Goal: Information Seeking & Learning: Learn about a topic

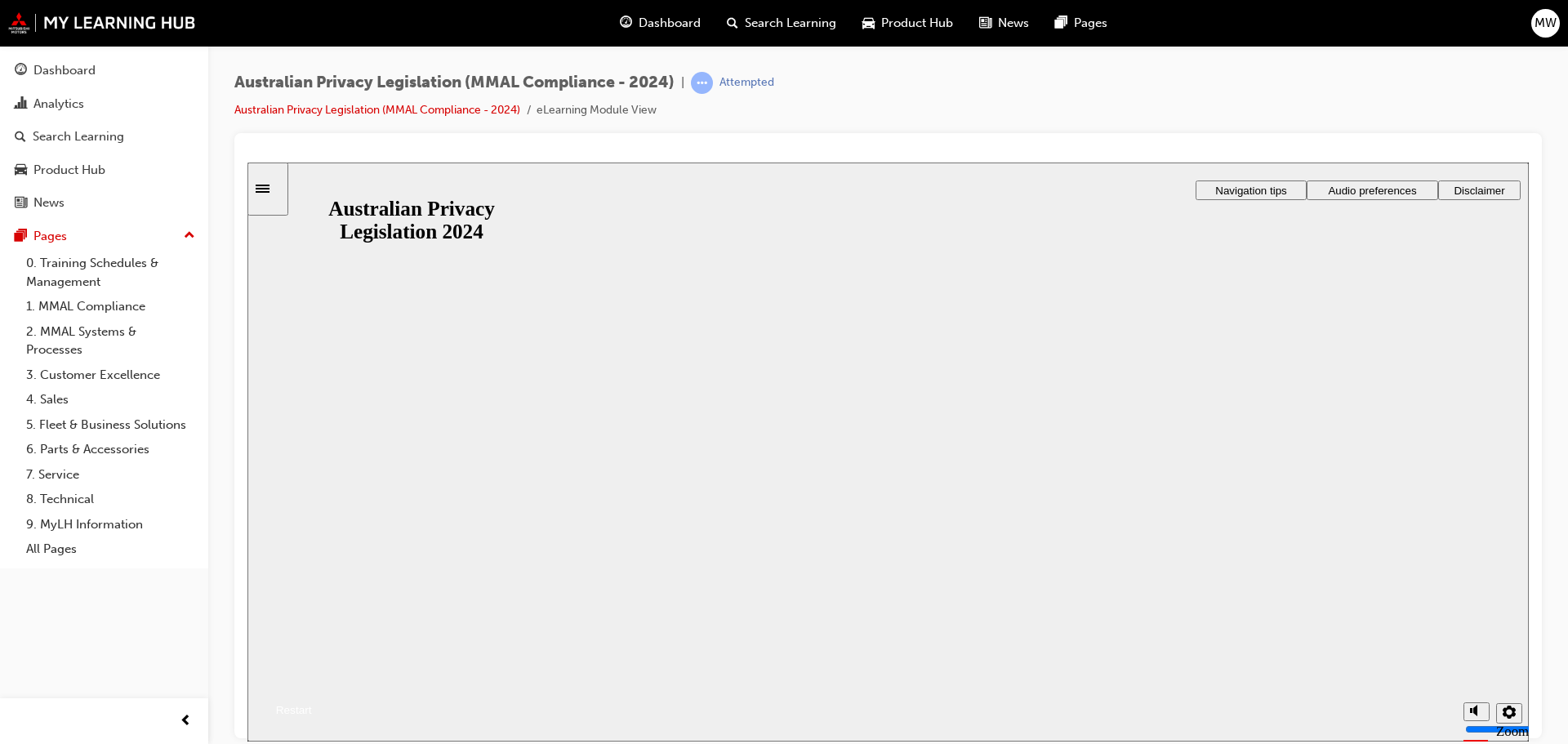
click at [312, 680] on button "Resume" at bounding box center [279, 690] width 64 height 21
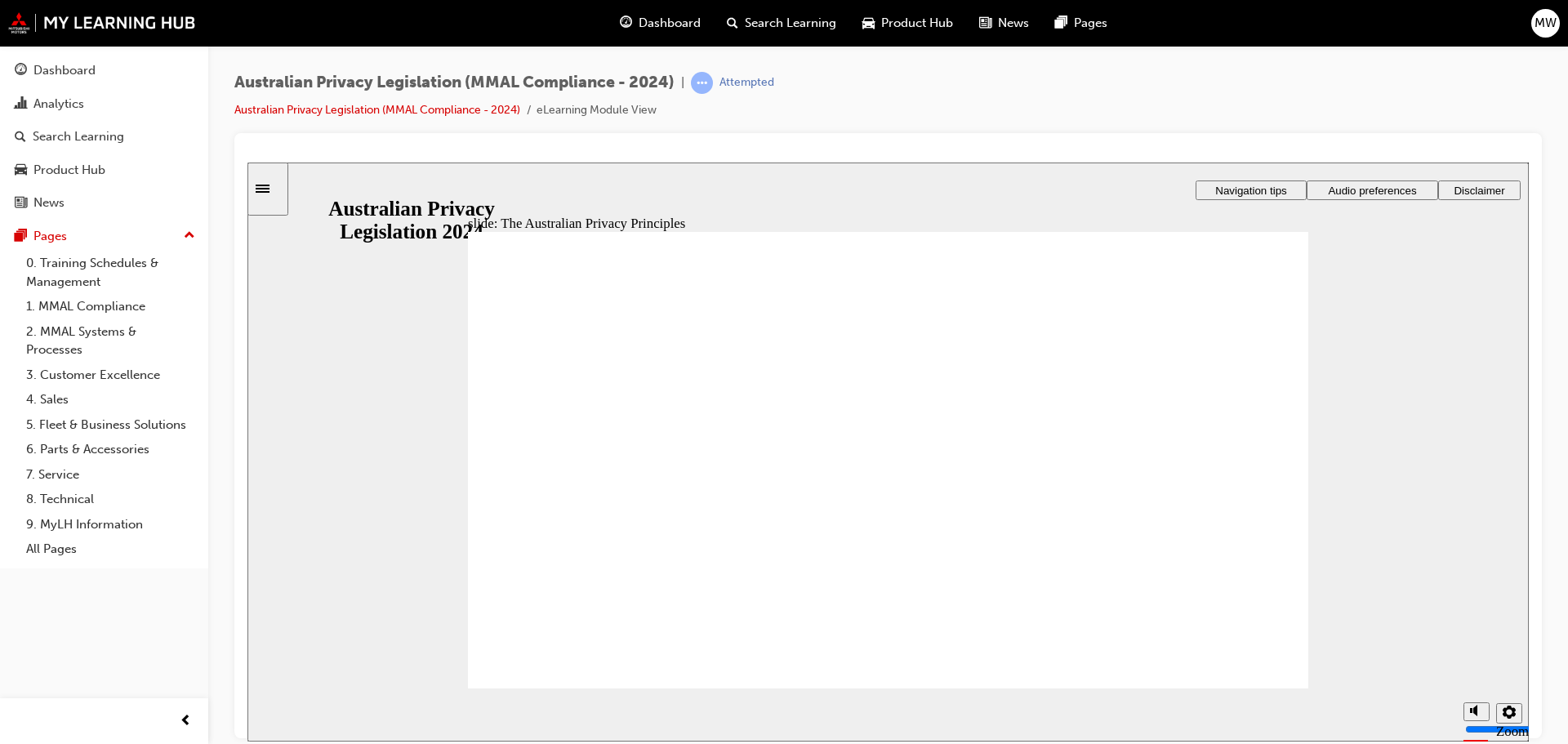
drag, startPoint x: 1015, startPoint y: 655, endPoint x: 998, endPoint y: 656, distance: 17.0
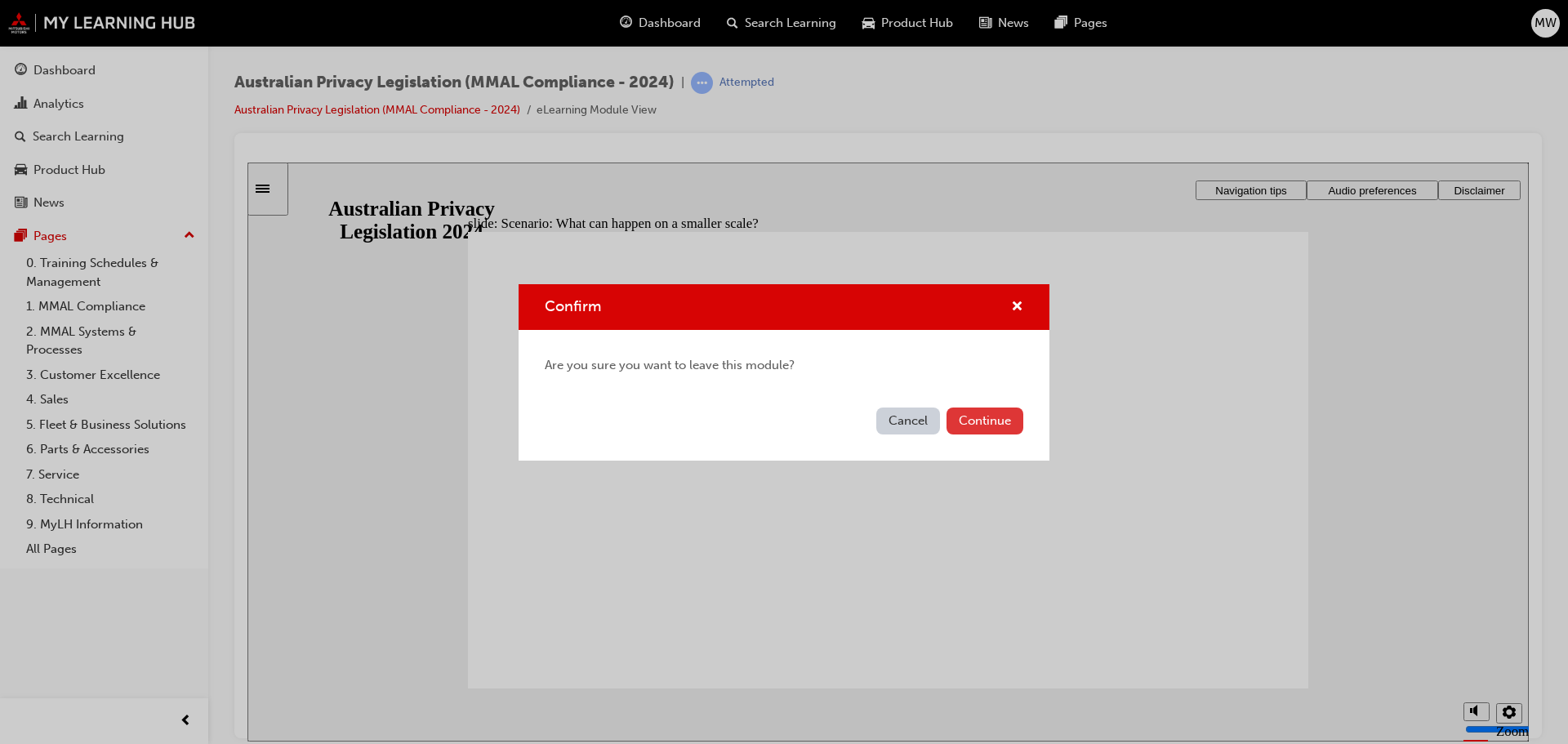
click at [990, 424] on button "Continue" at bounding box center [984, 421] width 77 height 27
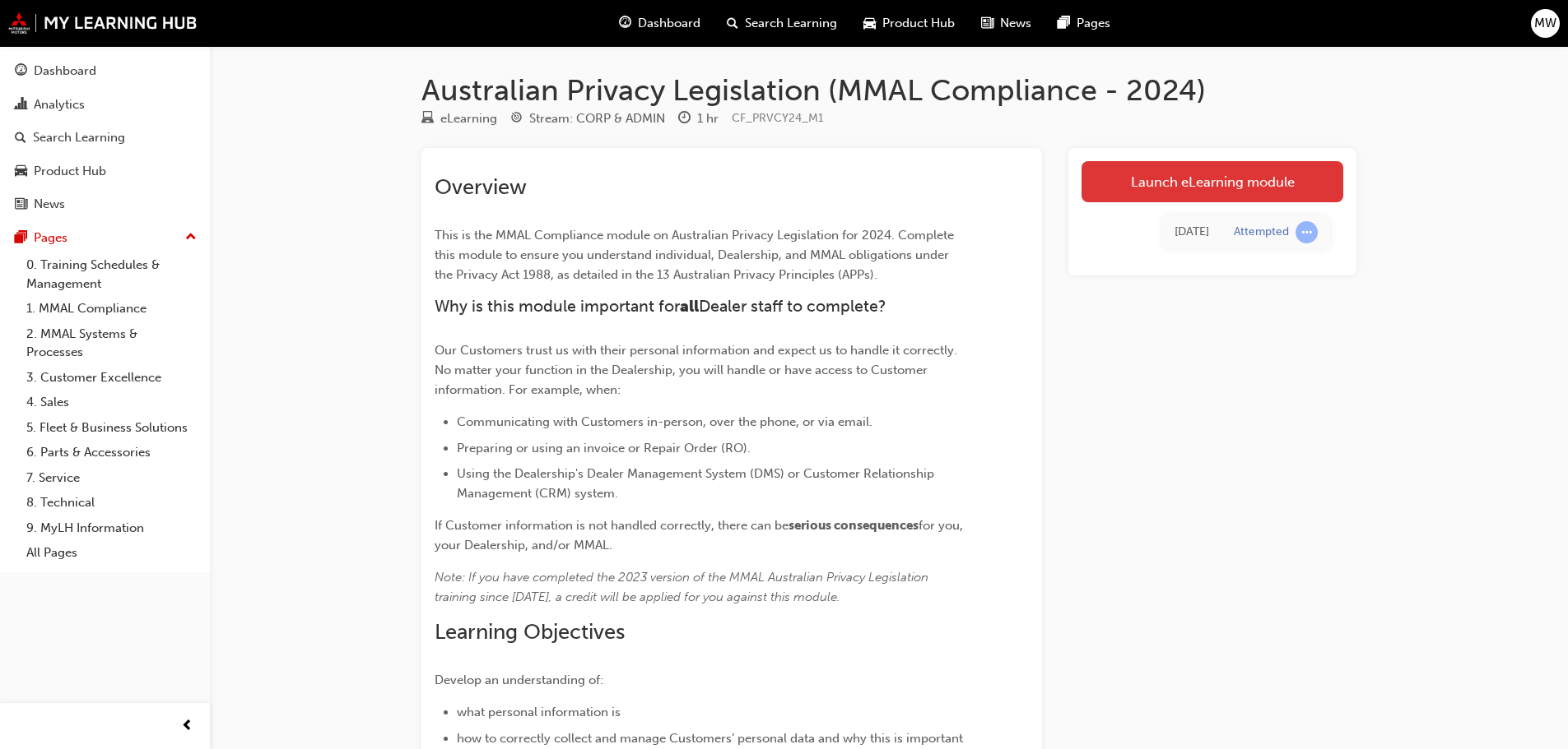
click at [1188, 185] on link "Launch eLearning module" at bounding box center [1212, 181] width 262 height 41
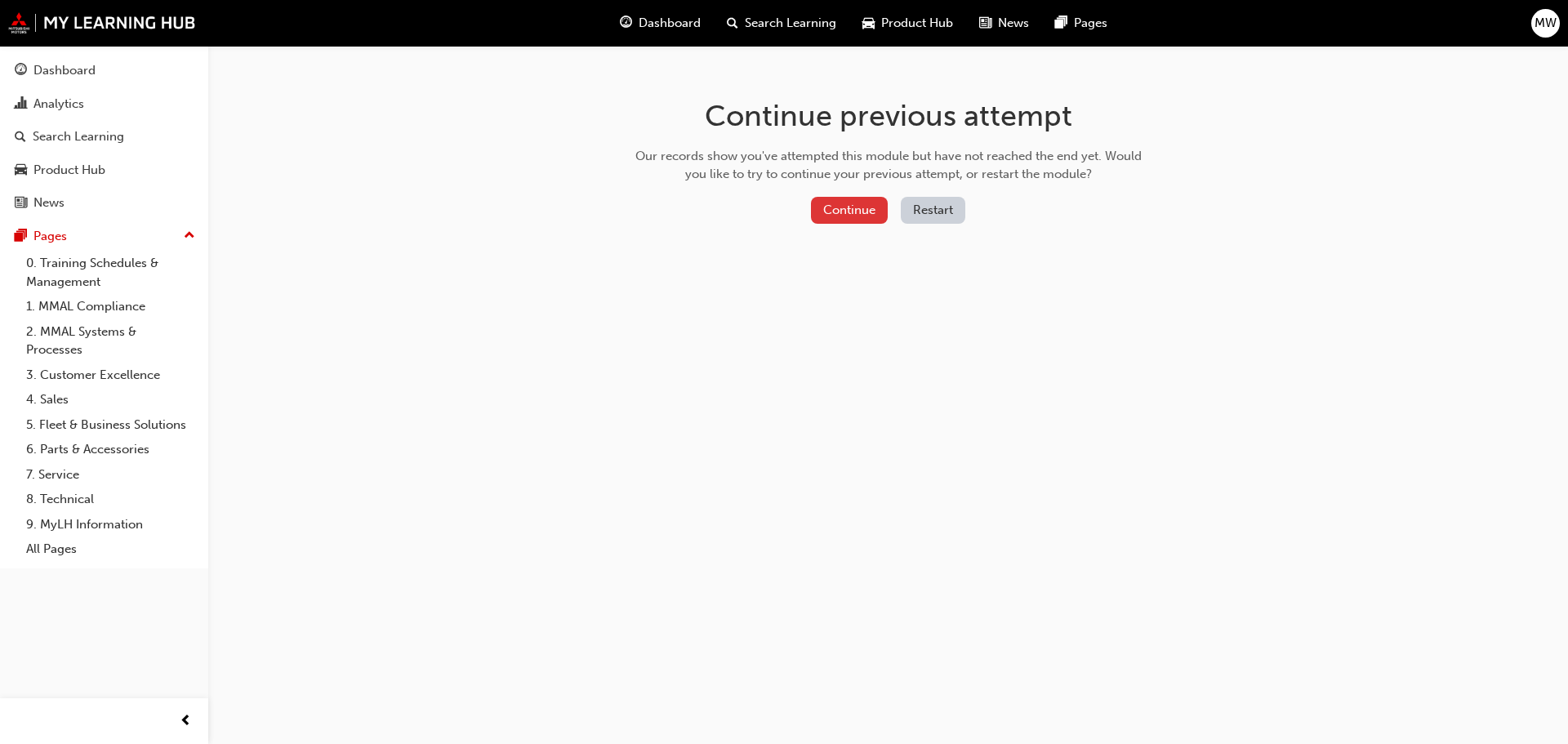
click at [843, 215] on button "Continue" at bounding box center [849, 210] width 77 height 27
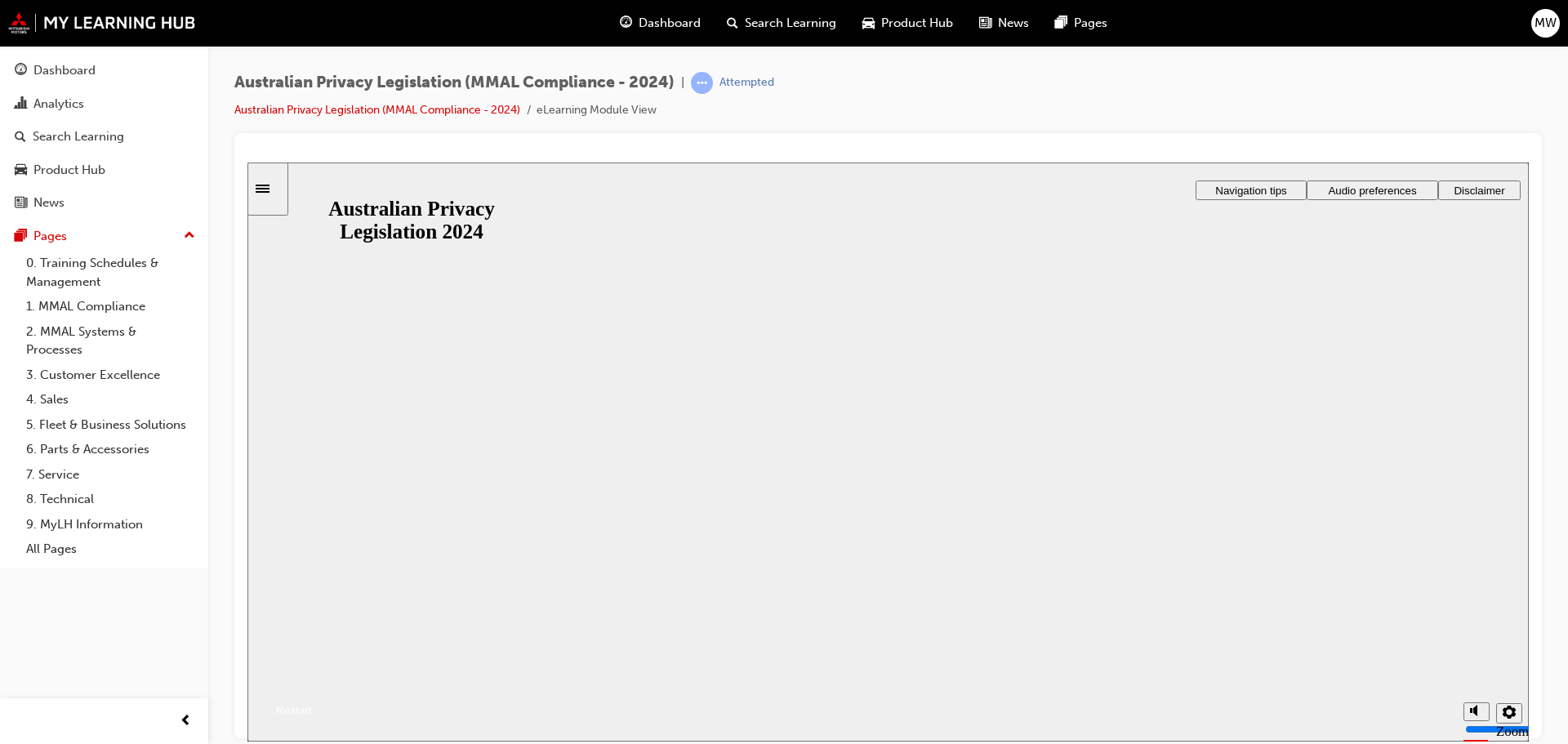
click at [312, 680] on button "Resume" at bounding box center [279, 690] width 64 height 21
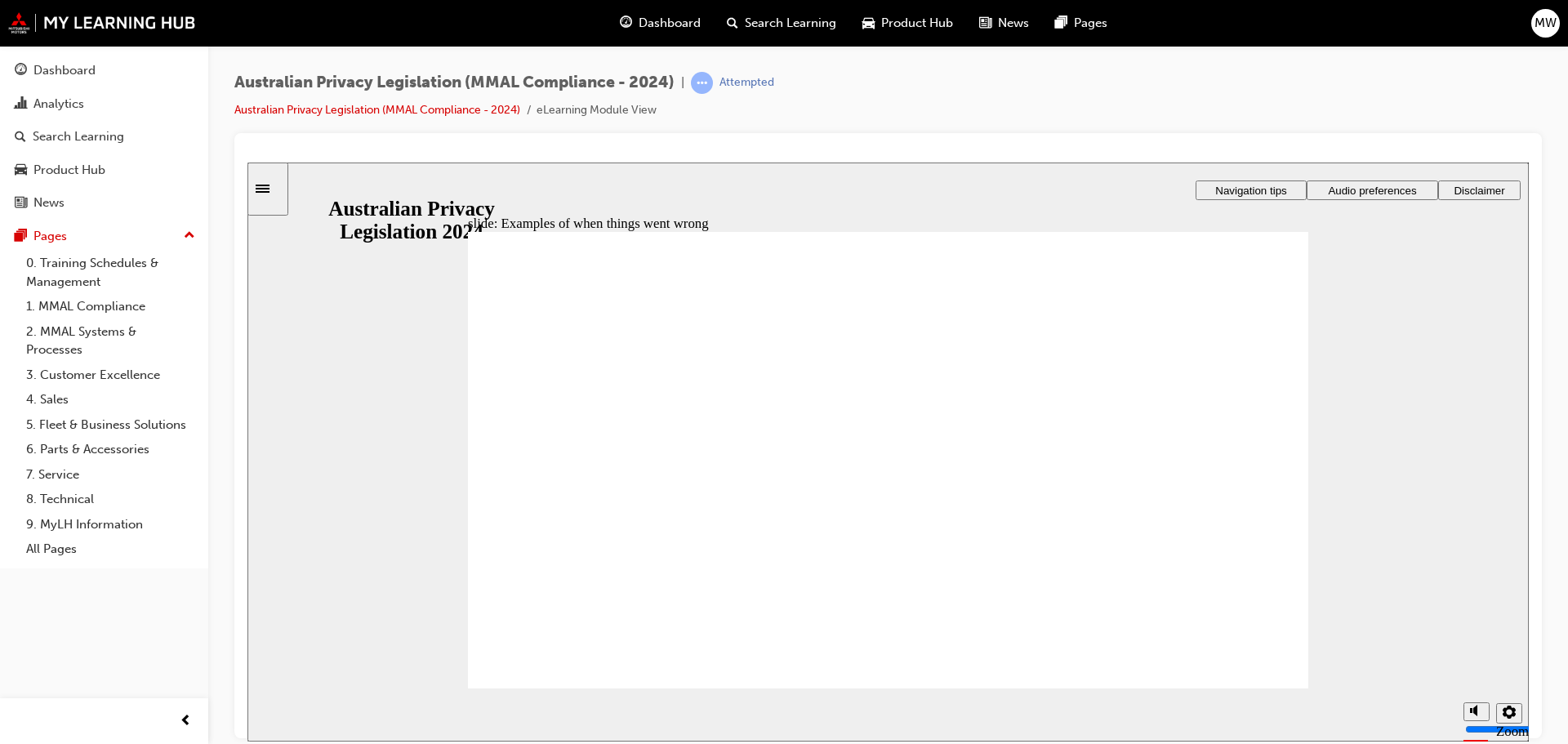
radio input "true"
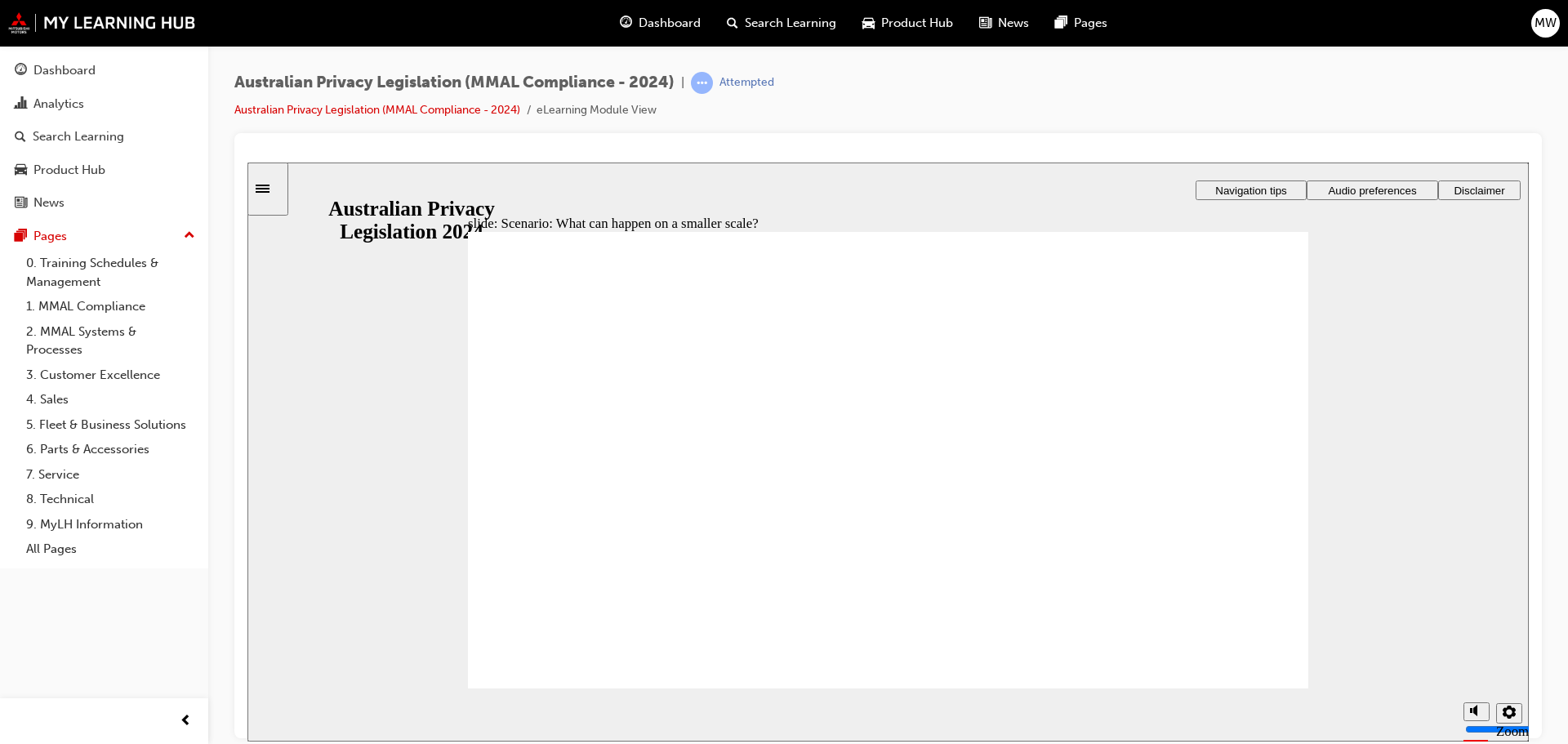
radio input "true"
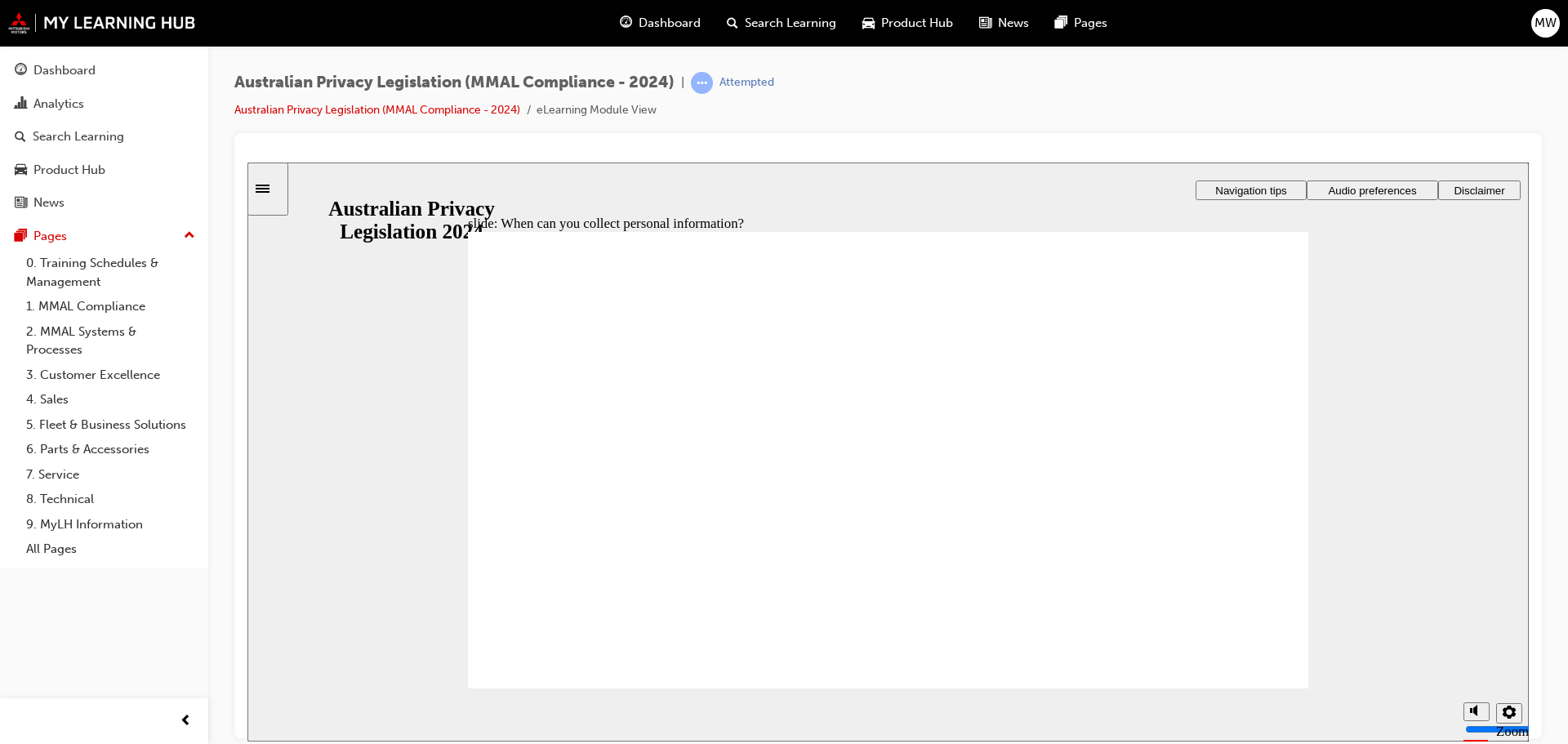
drag, startPoint x: 919, startPoint y: 446, endPoint x: 1176, endPoint y: 549, distance: 276.9
drag, startPoint x: 883, startPoint y: 449, endPoint x: 628, endPoint y: 566, distance: 280.6
drag, startPoint x: 868, startPoint y: 436, endPoint x: 1090, endPoint y: 533, distance: 242.3
drag, startPoint x: 888, startPoint y: 442, endPoint x: 639, endPoint y: 560, distance: 275.5
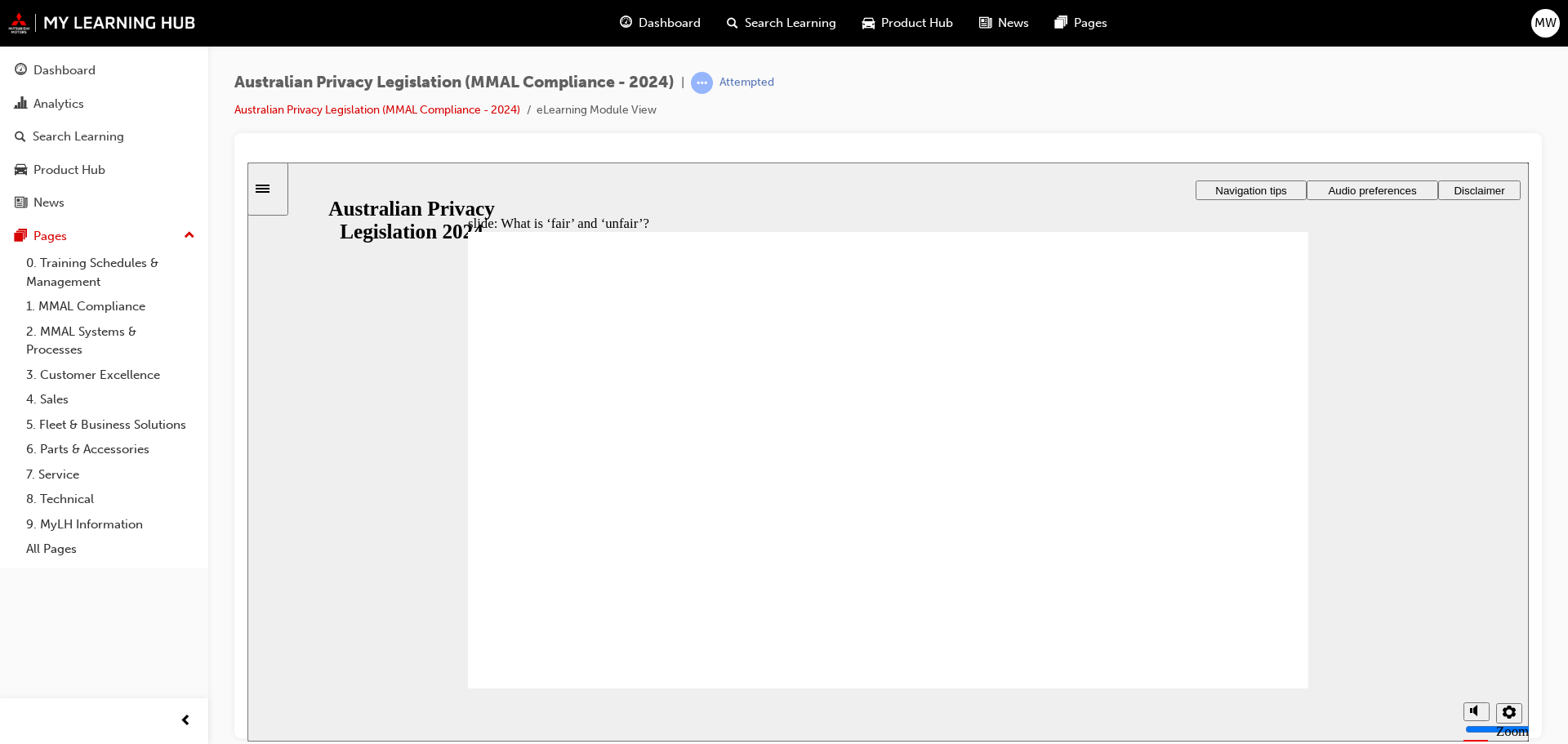
drag, startPoint x: 653, startPoint y: 546, endPoint x: 665, endPoint y: 546, distance: 12.0
drag, startPoint x: 902, startPoint y: 450, endPoint x: 719, endPoint y: 523, distance: 197.0
drag, startPoint x: 903, startPoint y: 443, endPoint x: 687, endPoint y: 541, distance: 237.2
drag, startPoint x: 838, startPoint y: 405, endPoint x: 1082, endPoint y: 520, distance: 269.7
